Goal: Task Accomplishment & Management: Manage account settings

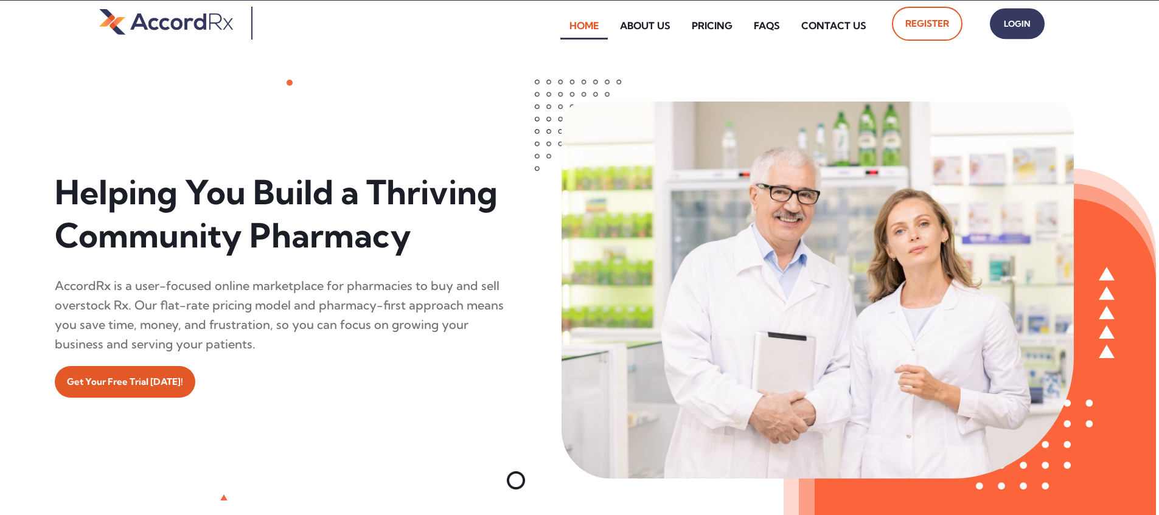
click at [556, 29] on span "Login" at bounding box center [1017, 24] width 30 height 18
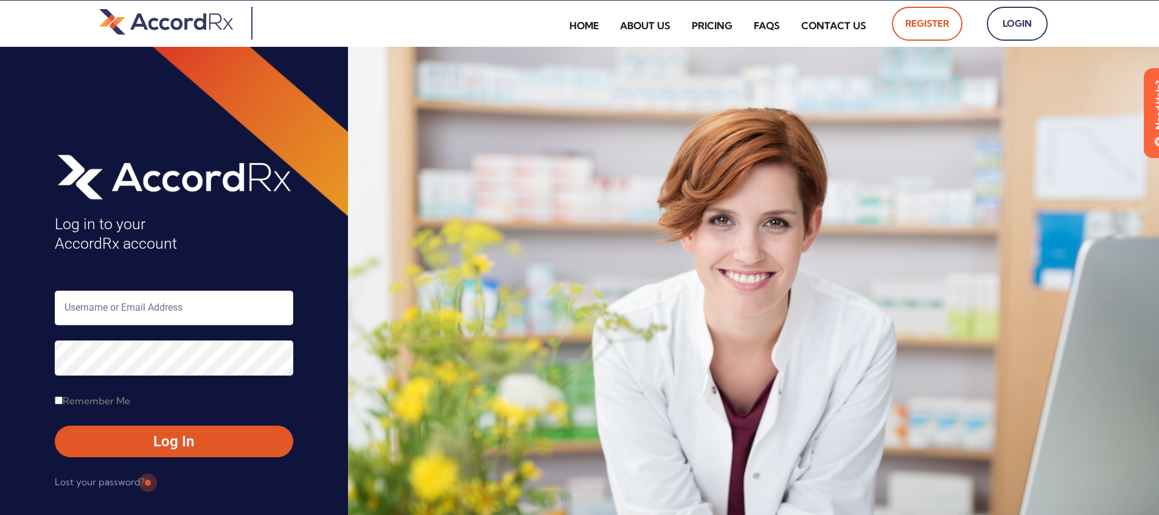
click at [105, 305] on input "text" at bounding box center [174, 308] width 239 height 35
type input "ARX-[PERSON_NAME]"
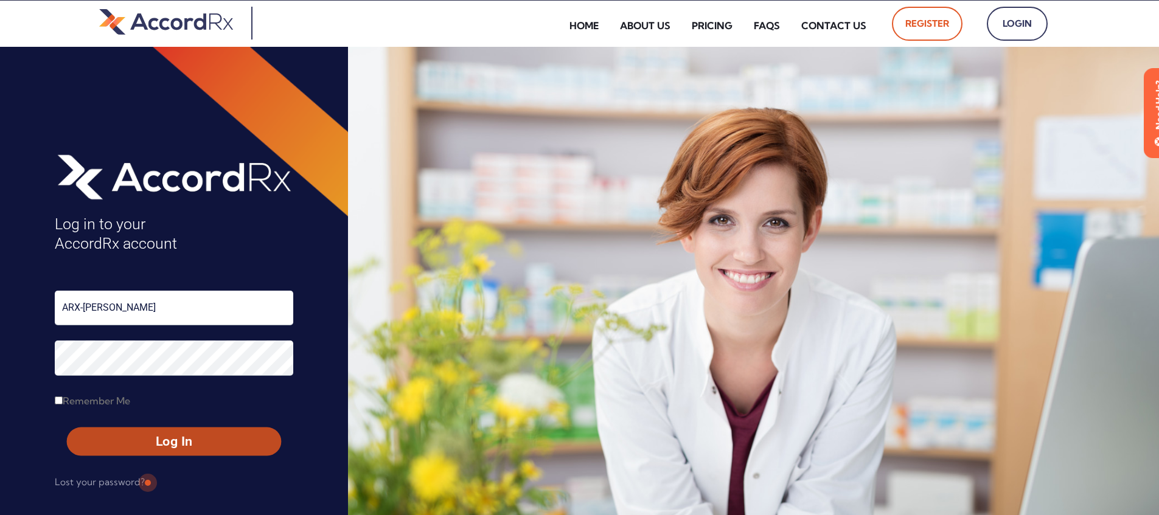
click at [146, 438] on span "Log In" at bounding box center [174, 442] width 192 height 18
